Goal: Information Seeking & Learning: Check status

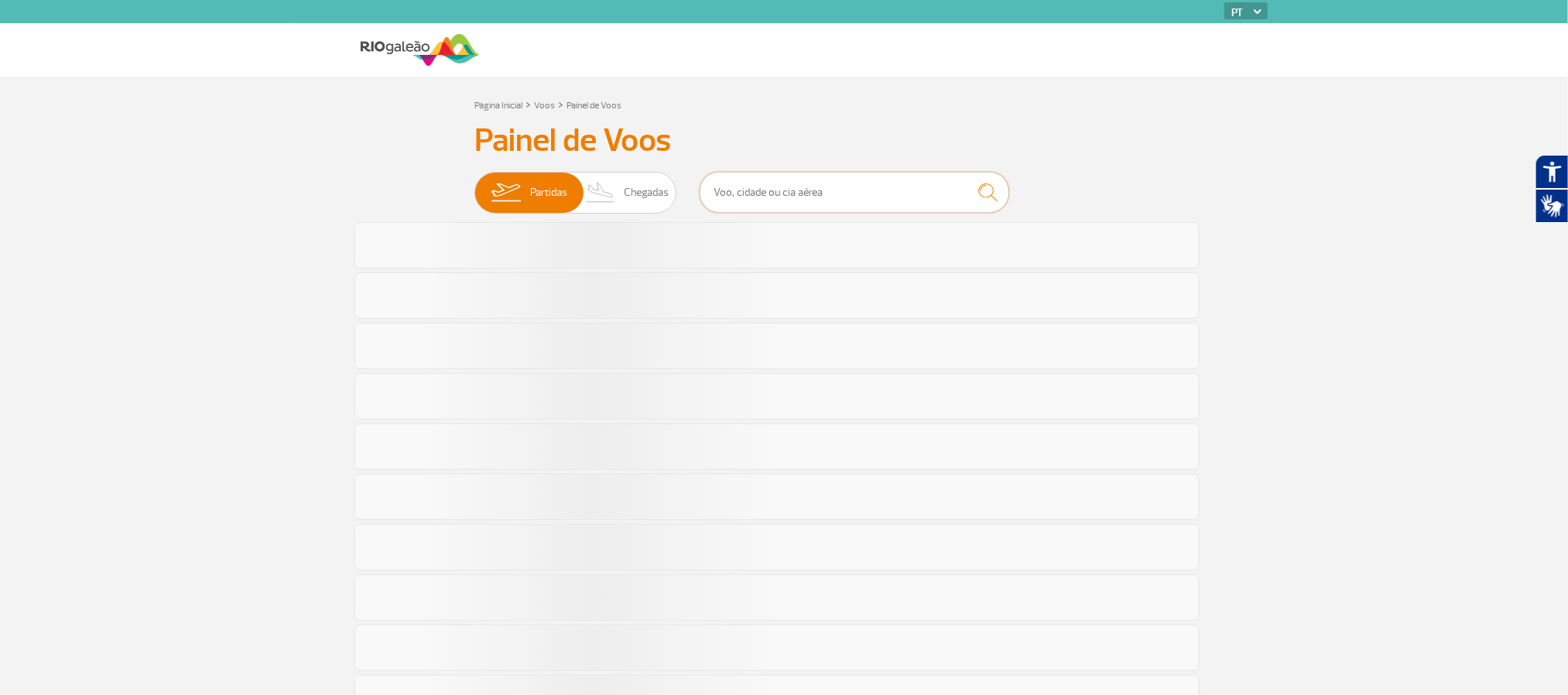
click at [822, 188] on input "text" at bounding box center [854, 192] width 310 height 41
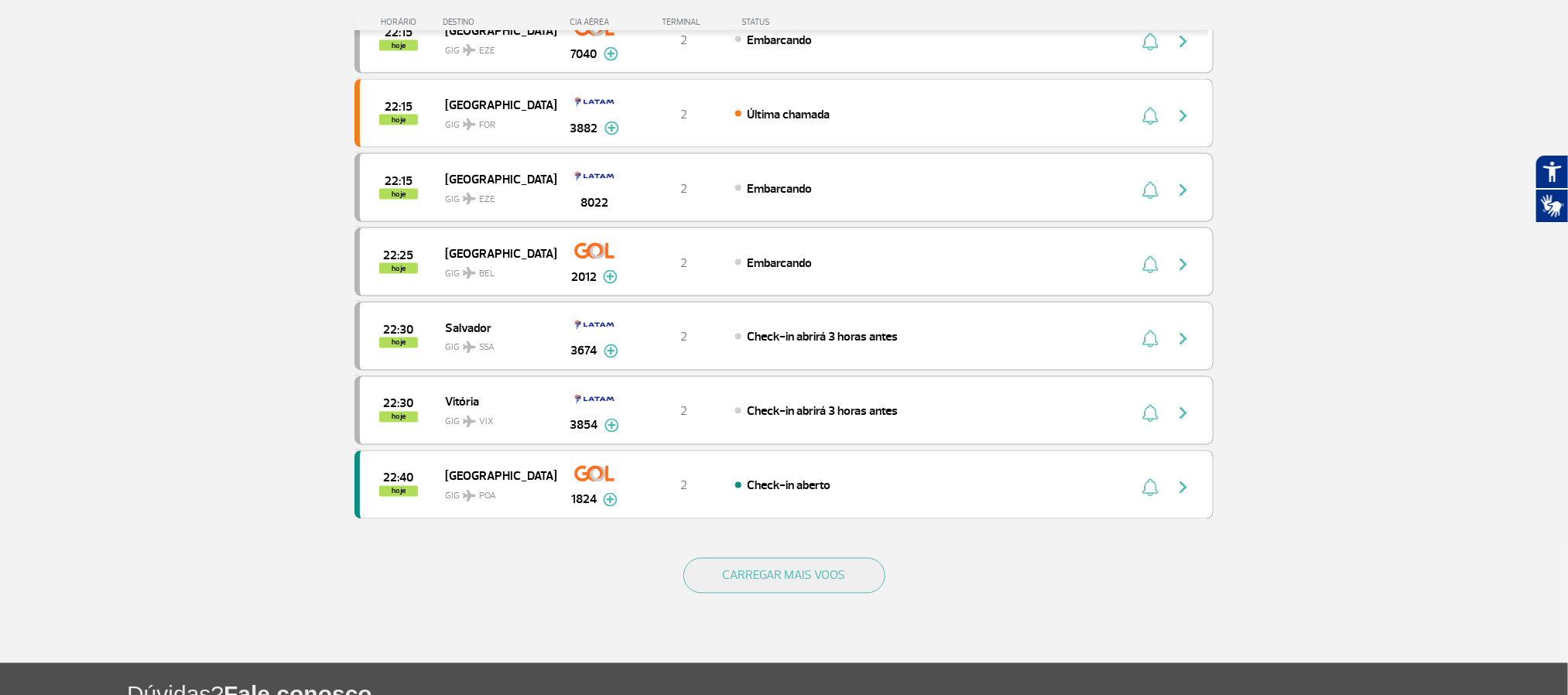
scroll to position [1393, 0]
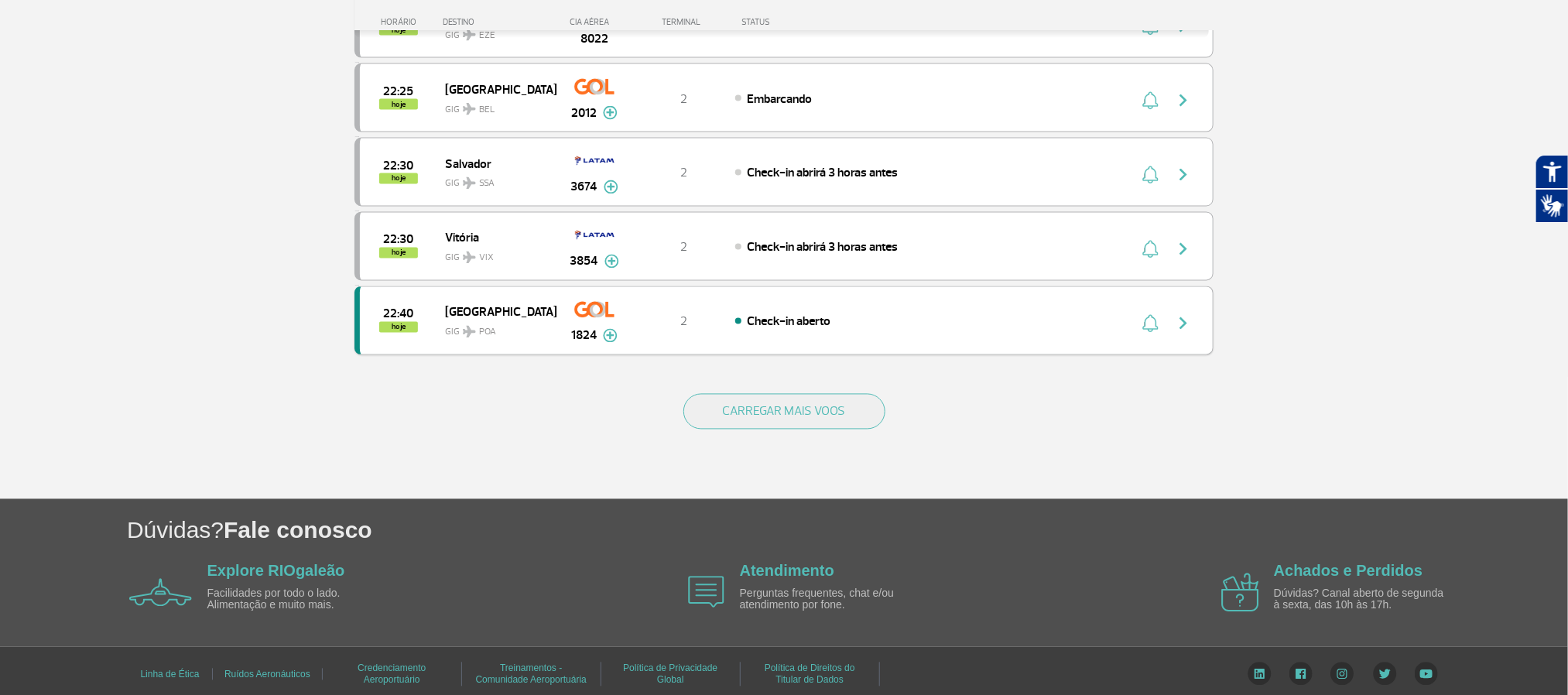
click at [646, 330] on div "2" at bounding box center [684, 321] width 102 height 17
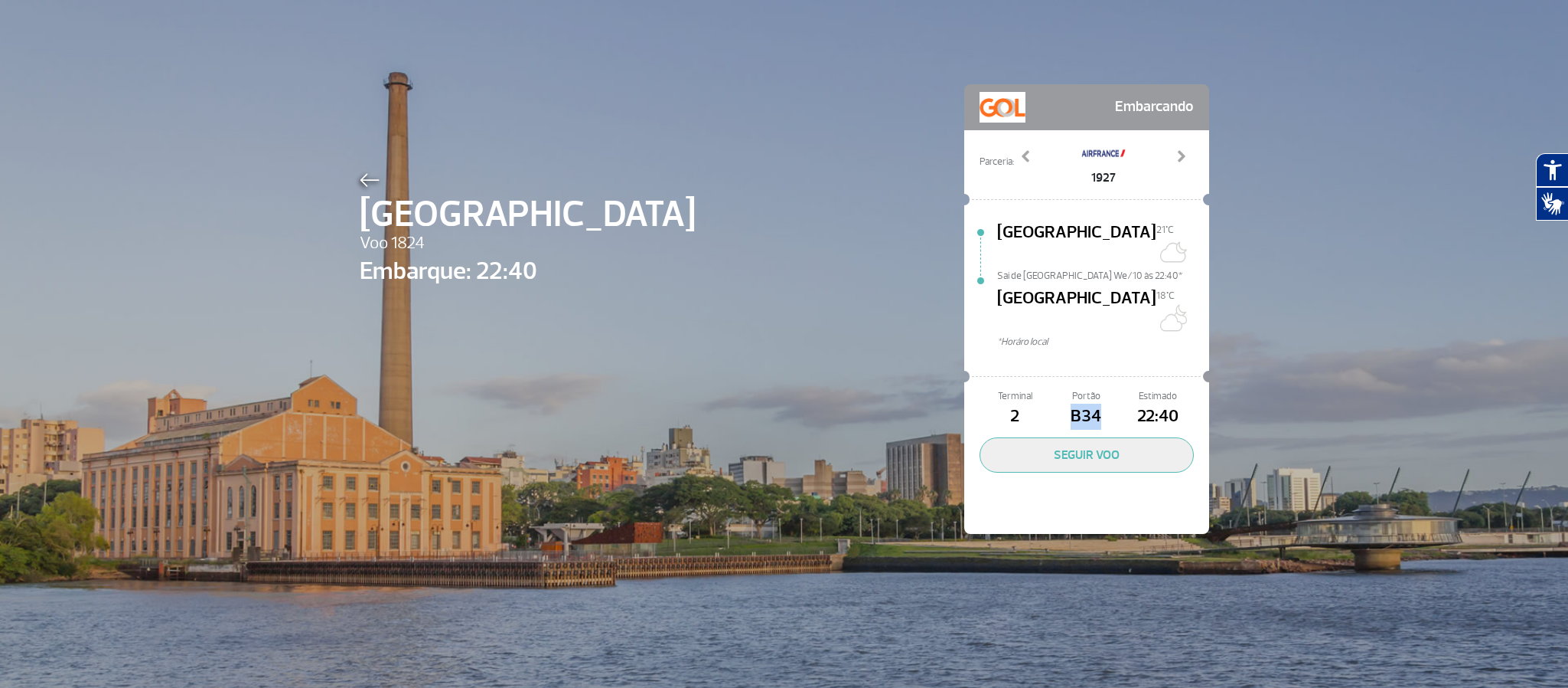
drag, startPoint x: 1091, startPoint y: 381, endPoint x: 1059, endPoint y: 379, distance: 32.1
click at [1059, 404] on span "B34" at bounding box center [1086, 416] width 71 height 26
click at [377, 175] on div at bounding box center [528, 177] width 336 height 18
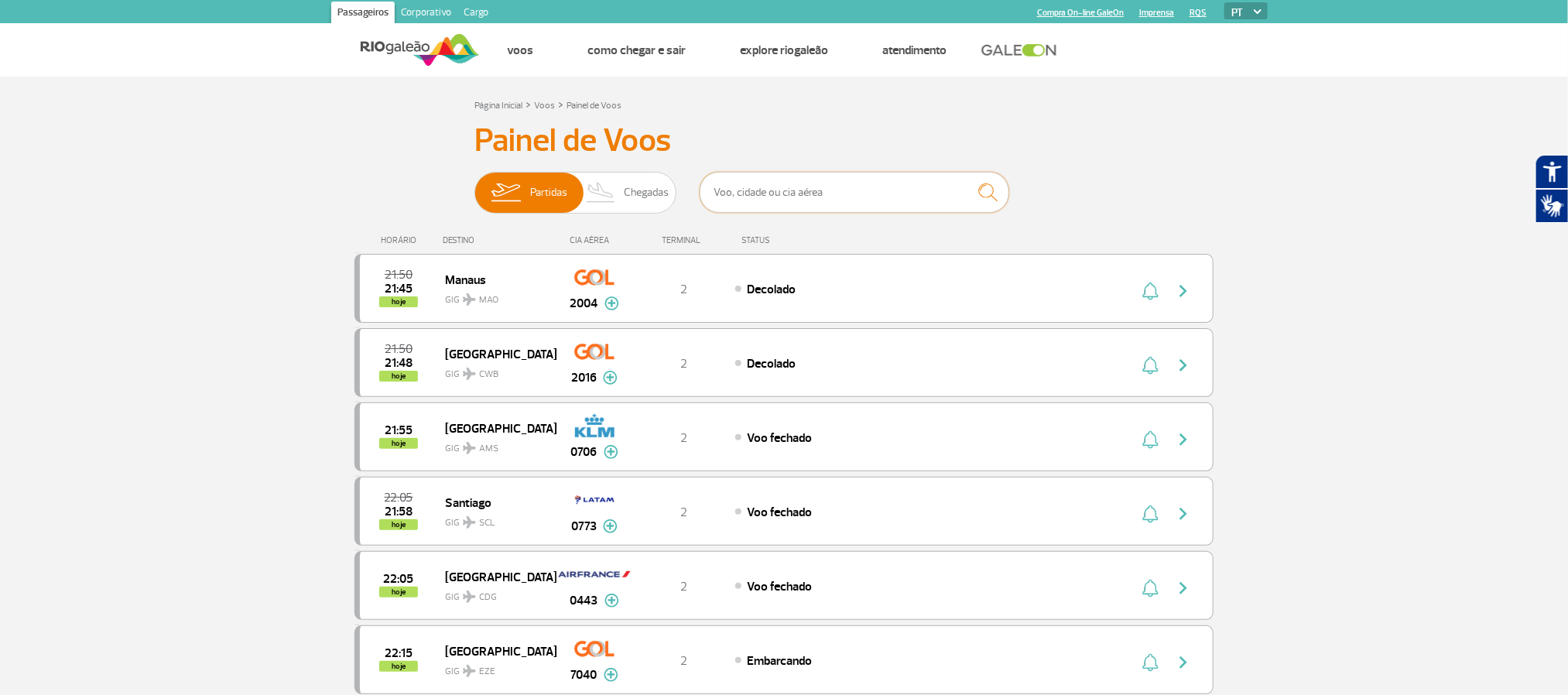
click at [760, 188] on input "text" at bounding box center [854, 192] width 310 height 41
paste input "9354"
type input "9354"
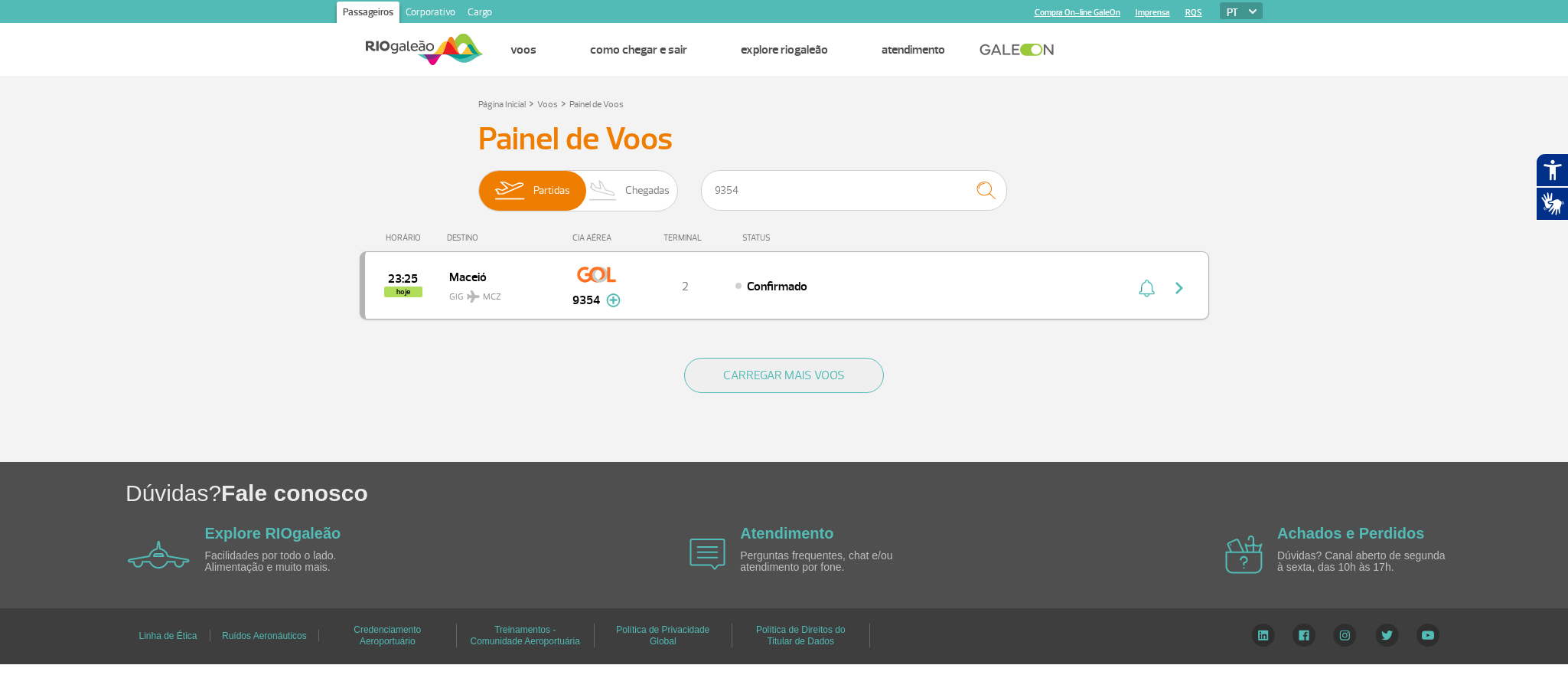
click at [747, 303] on div "23:25 hoje Maceió GIG MCZ 9354 2 Confirmado Parcerias: Air France 1955 Azul Lin…" at bounding box center [784, 285] width 850 height 68
click at [833, 298] on div "23:25 hoje Maceió GIG MCZ 9354 2 Confirmado Parcerias: Air France 1955 Azul Lin…" at bounding box center [784, 285] width 850 height 68
click at [756, 267] on div "23:25 hoje Maceió GIG MCZ 9354 2 Confirmado Parcerias: Air France 1955 Azul Lin…" at bounding box center [784, 285] width 850 height 68
click at [754, 267] on div "23:25 hoje Maceió GIG MCZ 9354 2 Confirmado Parcerias: Air France 1955 Azul Lin…" at bounding box center [784, 285] width 850 height 68
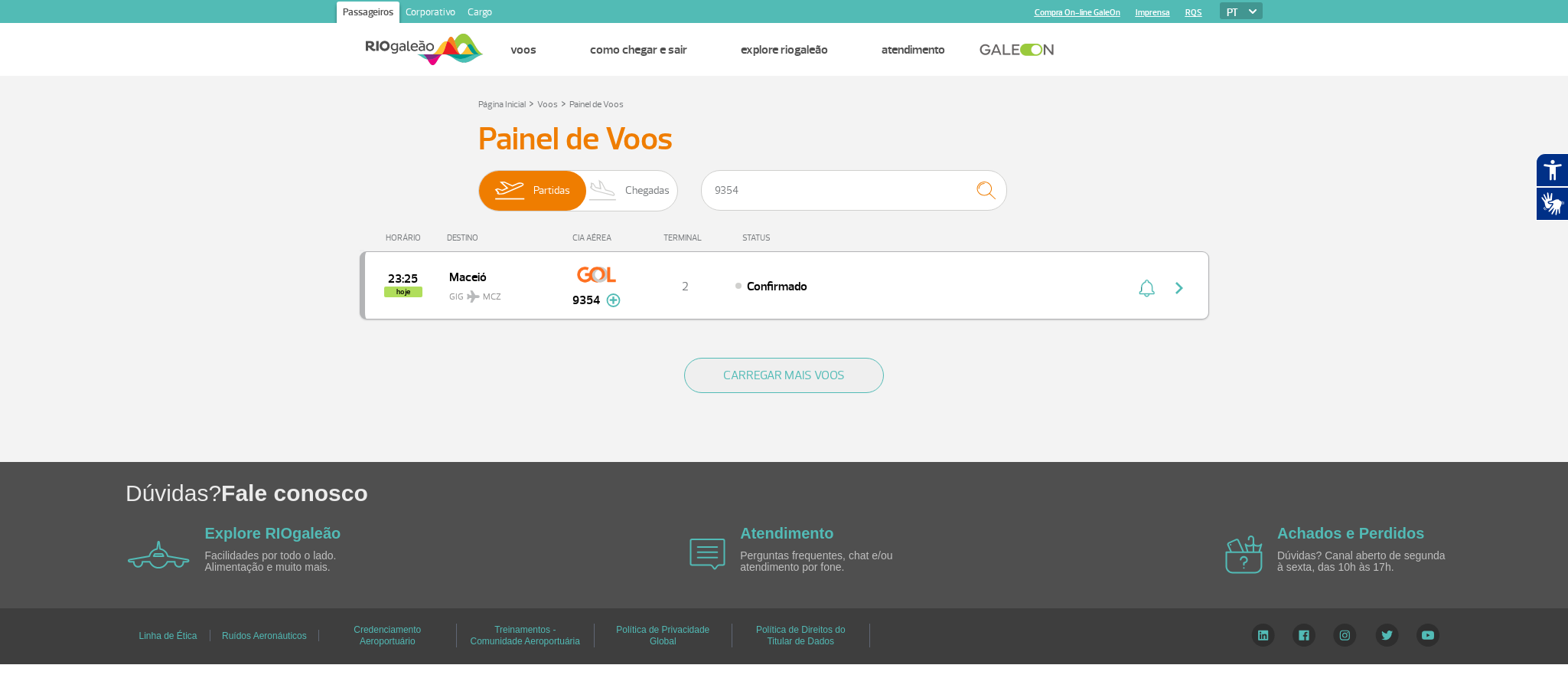
click at [570, 276] on div "9354" at bounding box center [596, 285] width 75 height 48
click at [716, 297] on div "23:25 hoje Maceió GIG MCZ 9354 2 Confirmado Parcerias: Air France 1955 Azul Lin…" at bounding box center [784, 285] width 850 height 68
click at [863, 280] on div "Confirmado" at bounding box center [904, 285] width 337 height 17
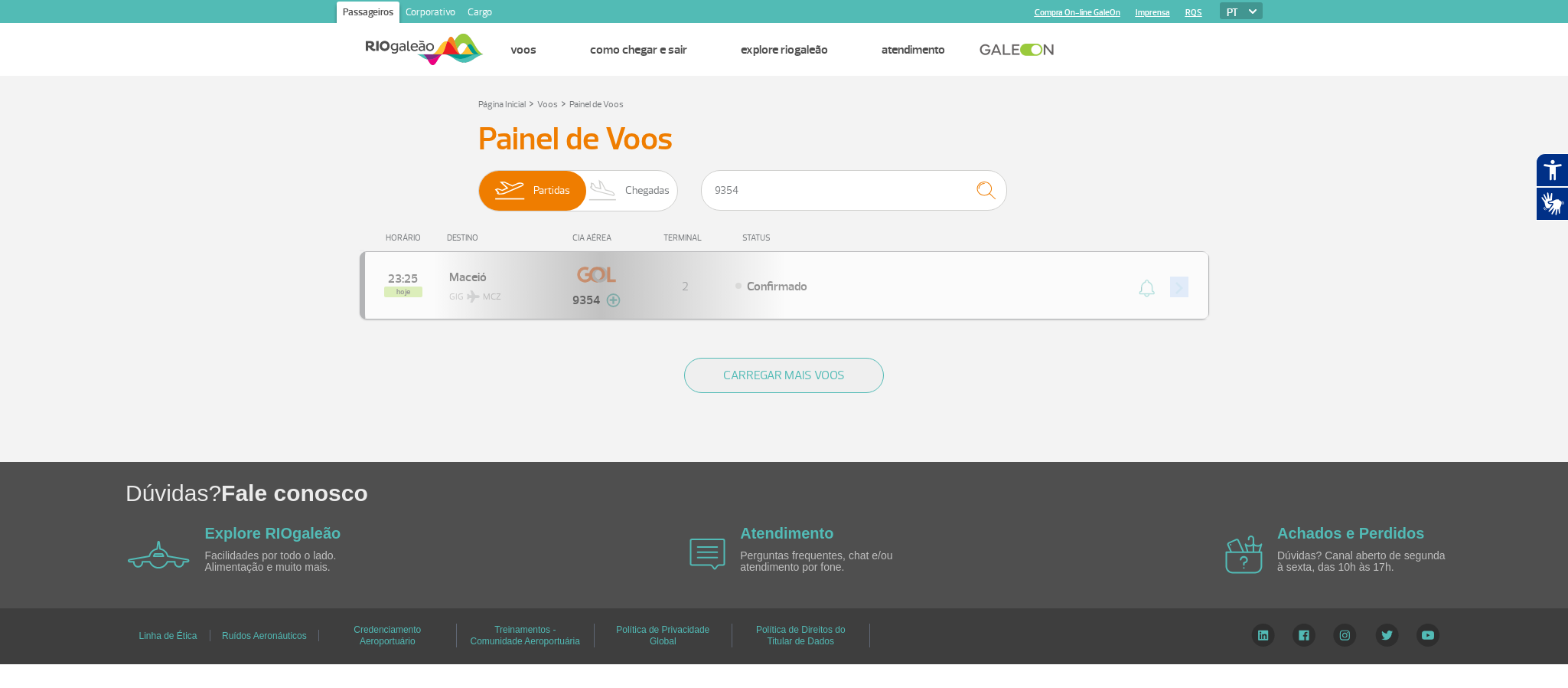
click at [863, 280] on div "23:25 hoje Maceió GIG MCZ 9354 2 Confirmado Parcerias: Air France 1955 Azul Lin…" at bounding box center [784, 285] width 850 height 68
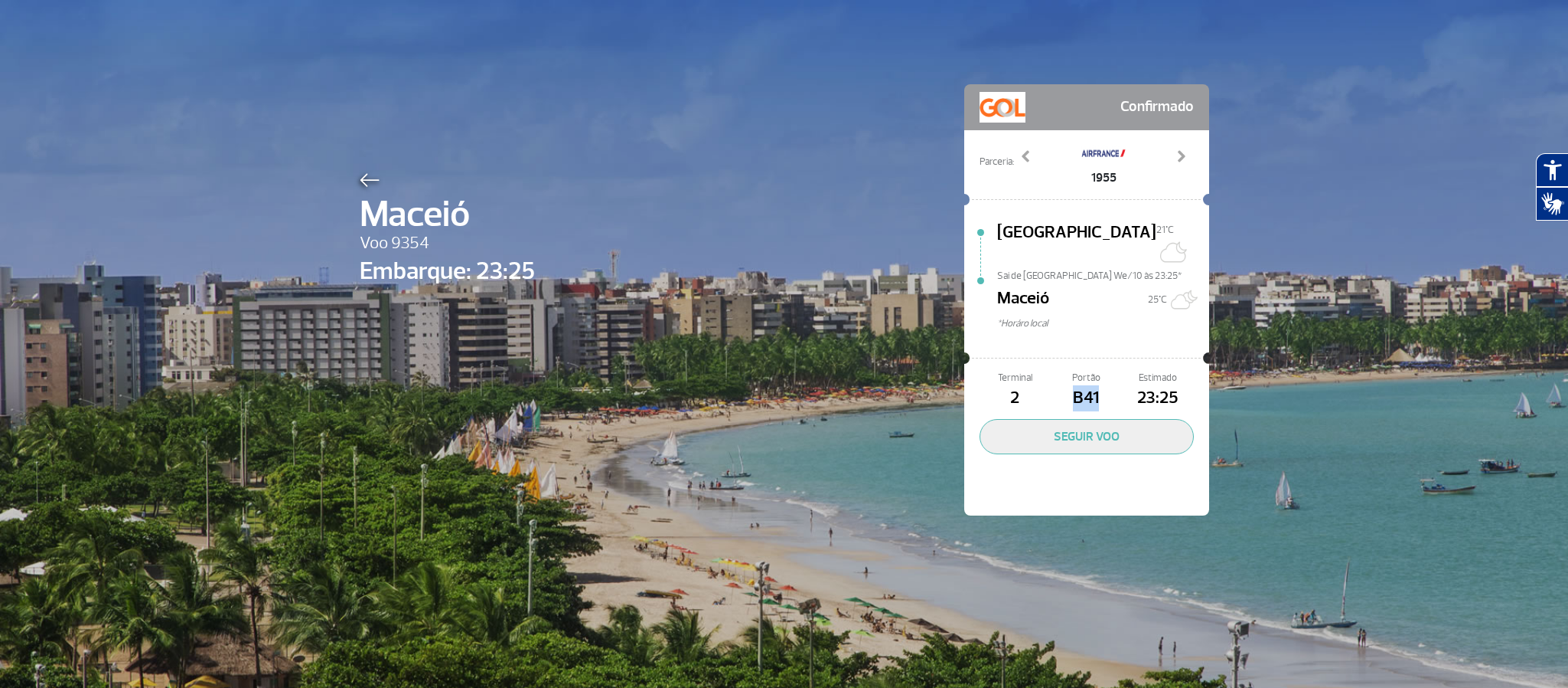
drag, startPoint x: 1089, startPoint y: 379, endPoint x: 1064, endPoint y: 379, distance: 25.0
click at [1064, 385] on span "B41" at bounding box center [1086, 398] width 71 height 26
click at [368, 180] on img at bounding box center [369, 180] width 20 height 14
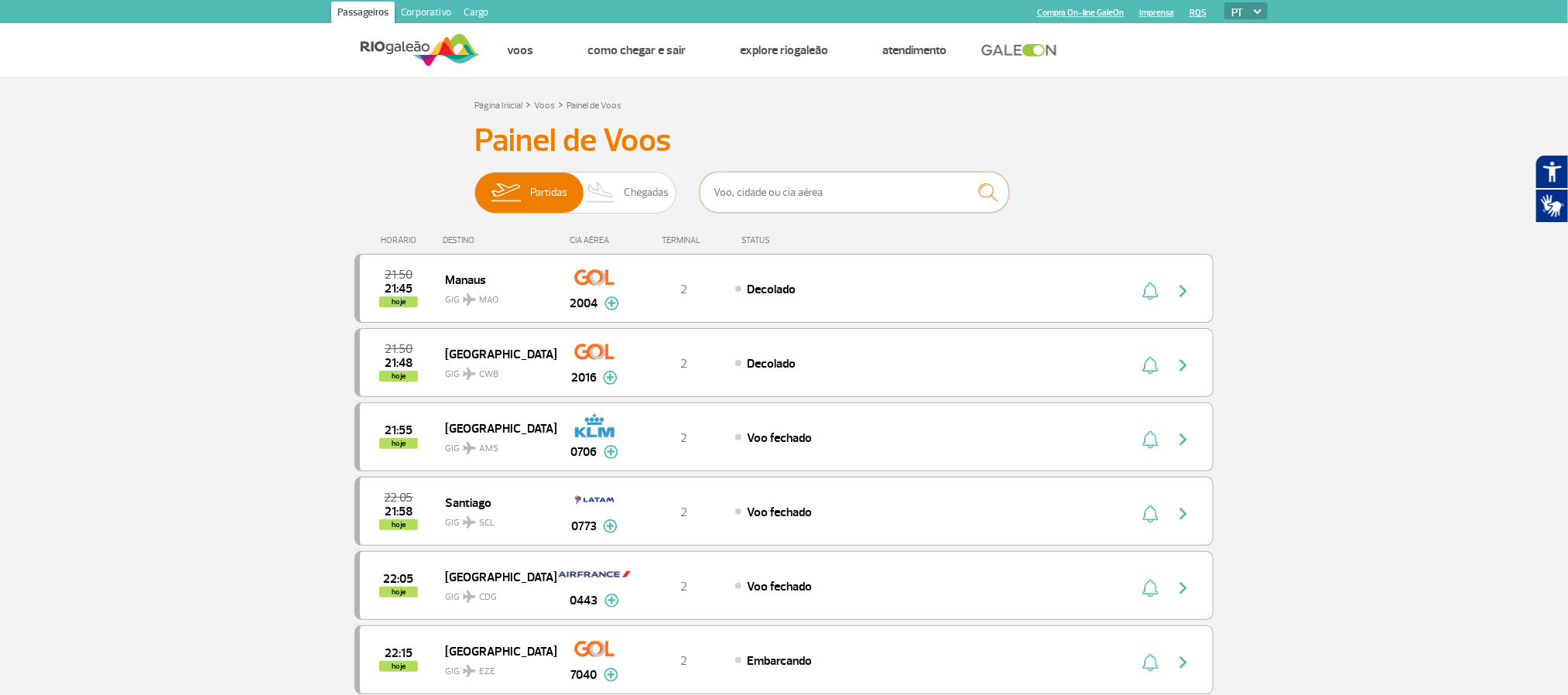
click at [822, 207] on input "text" at bounding box center [854, 192] width 310 height 41
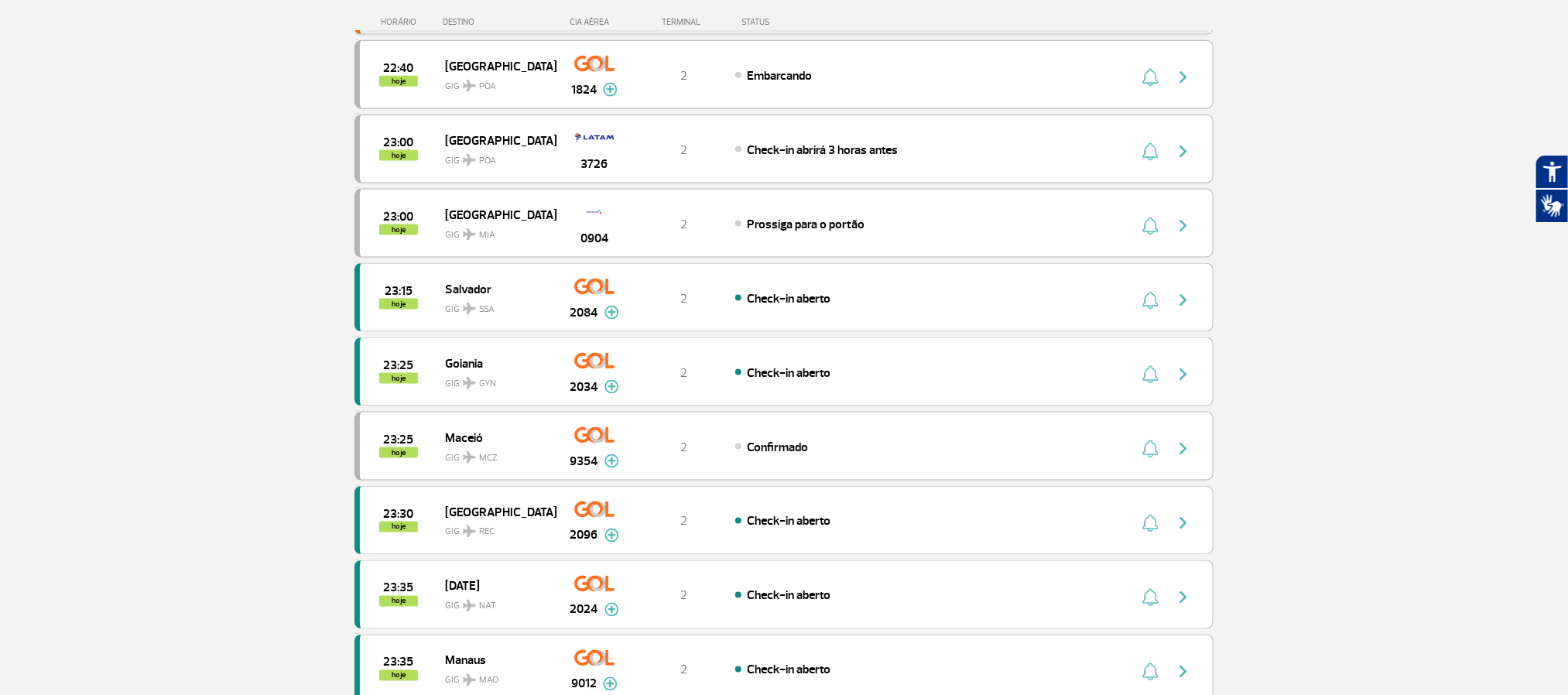
scroll to position [1161, 0]
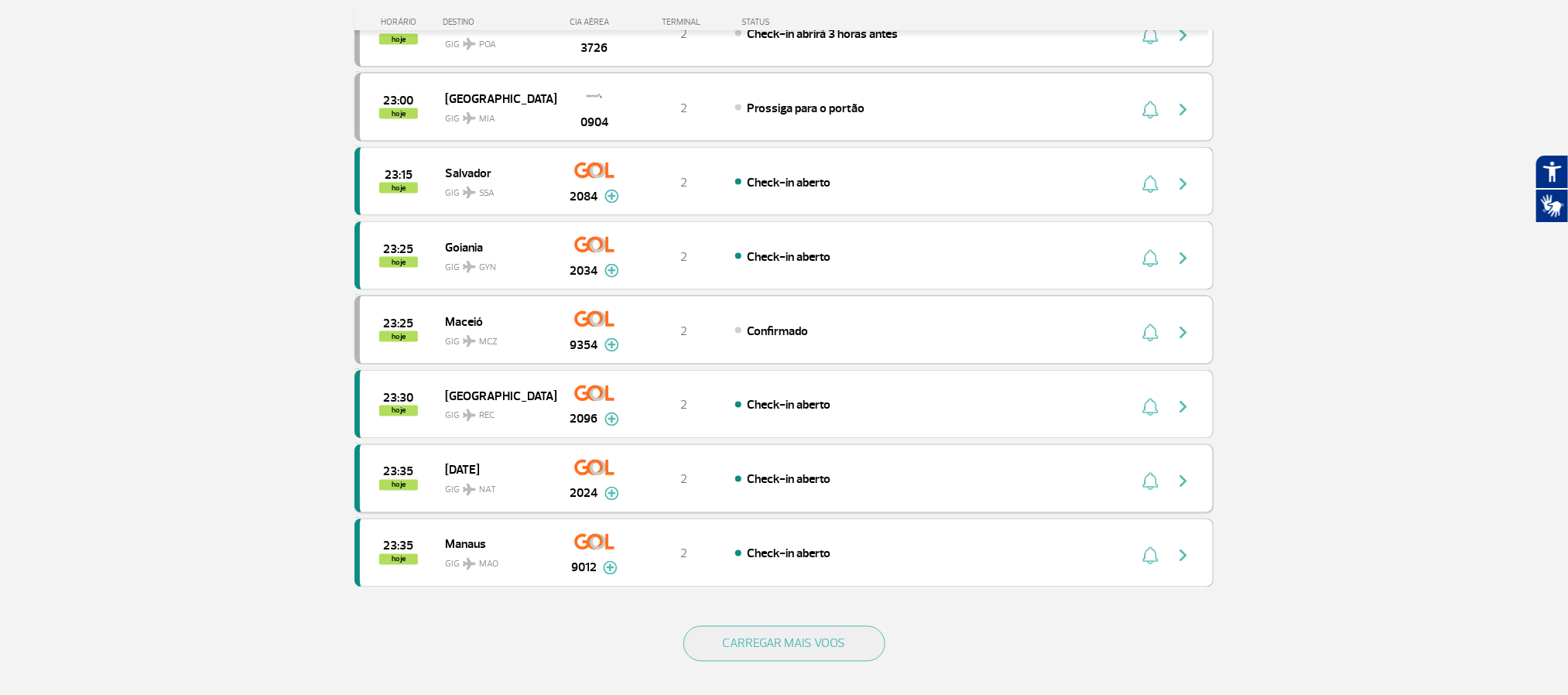
click at [720, 487] on div "2" at bounding box center [684, 479] width 102 height 17
click at [720, 504] on div "23:35 hoje [DATE] GIG NAT 2024 2 Check-in aberto Parcerias: Air France 2022 Emi…" at bounding box center [784, 478] width 859 height 69
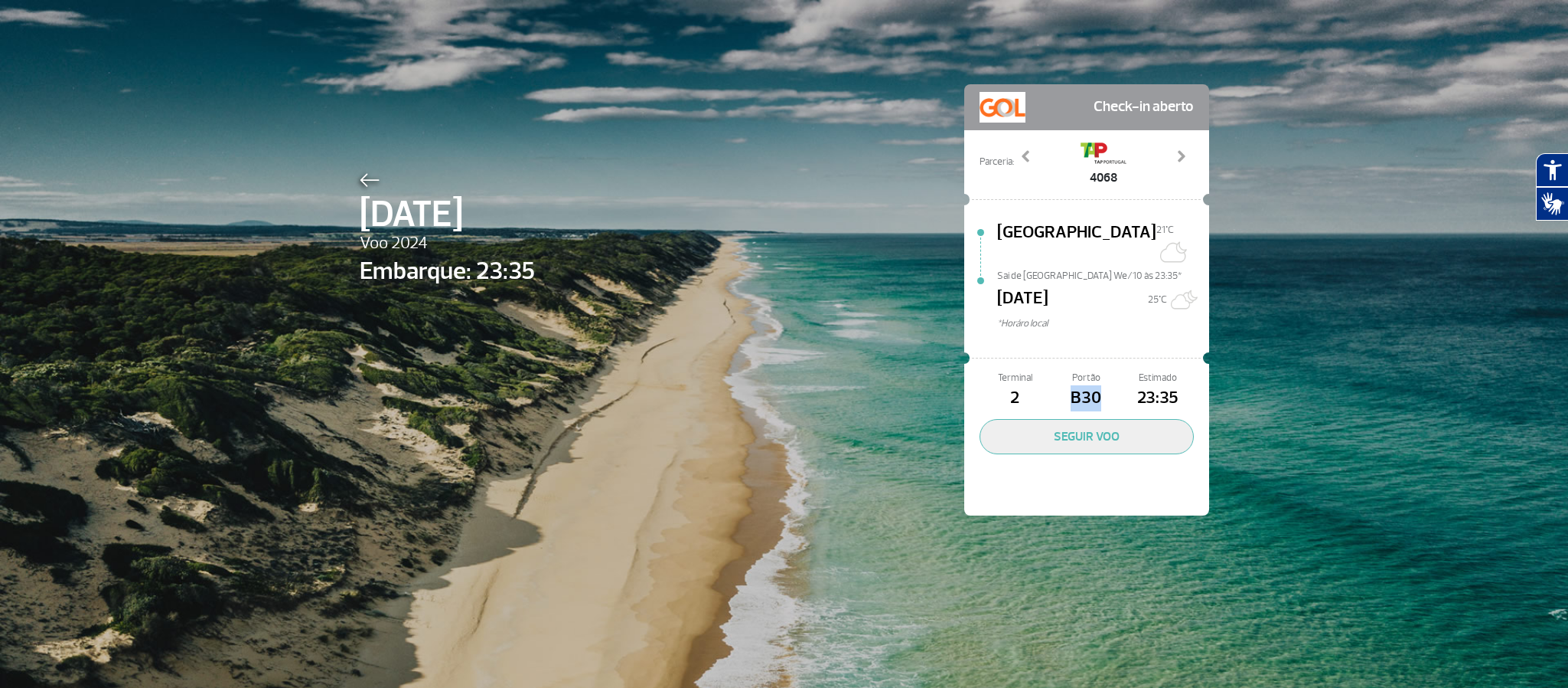
drag, startPoint x: 1093, startPoint y: 379, endPoint x: 1063, endPoint y: 382, distance: 30.1
click at [1063, 385] on span "B30" at bounding box center [1086, 398] width 71 height 26
drag, startPoint x: 1127, startPoint y: 377, endPoint x: 1174, endPoint y: 377, distance: 47.0
click at [1174, 385] on span "23:35" at bounding box center [1157, 398] width 71 height 26
